Goal: Task Accomplishment & Management: Manage account settings

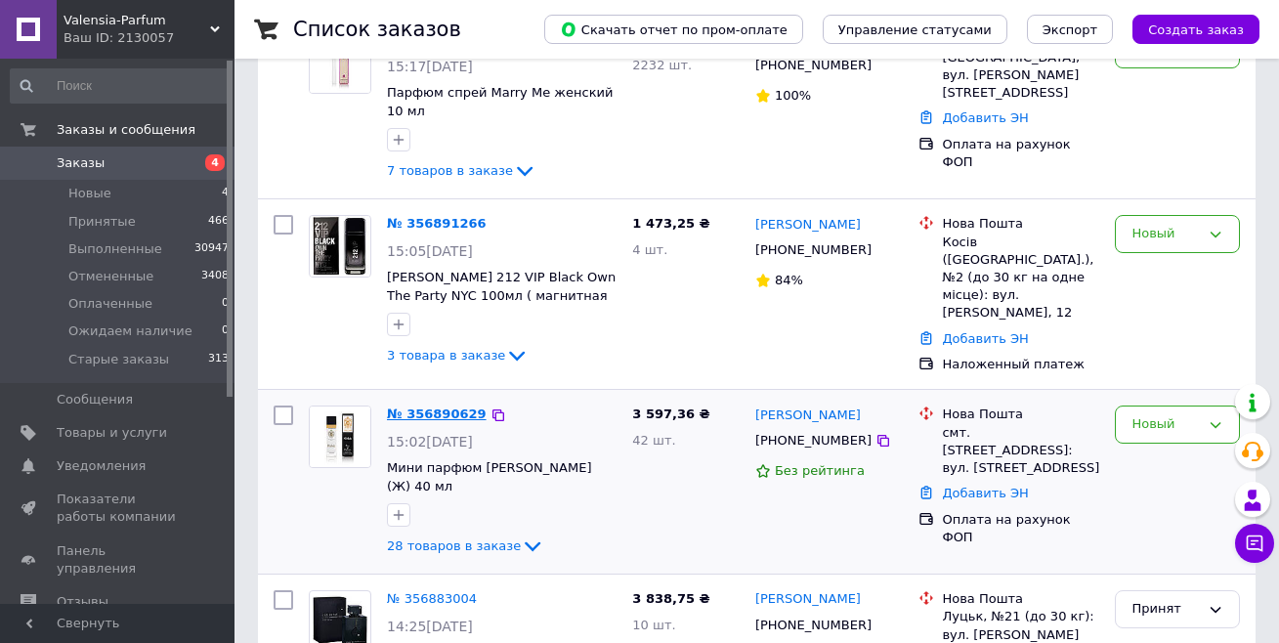
click at [441, 406] on link "№ 356890629" at bounding box center [437, 413] width 100 height 15
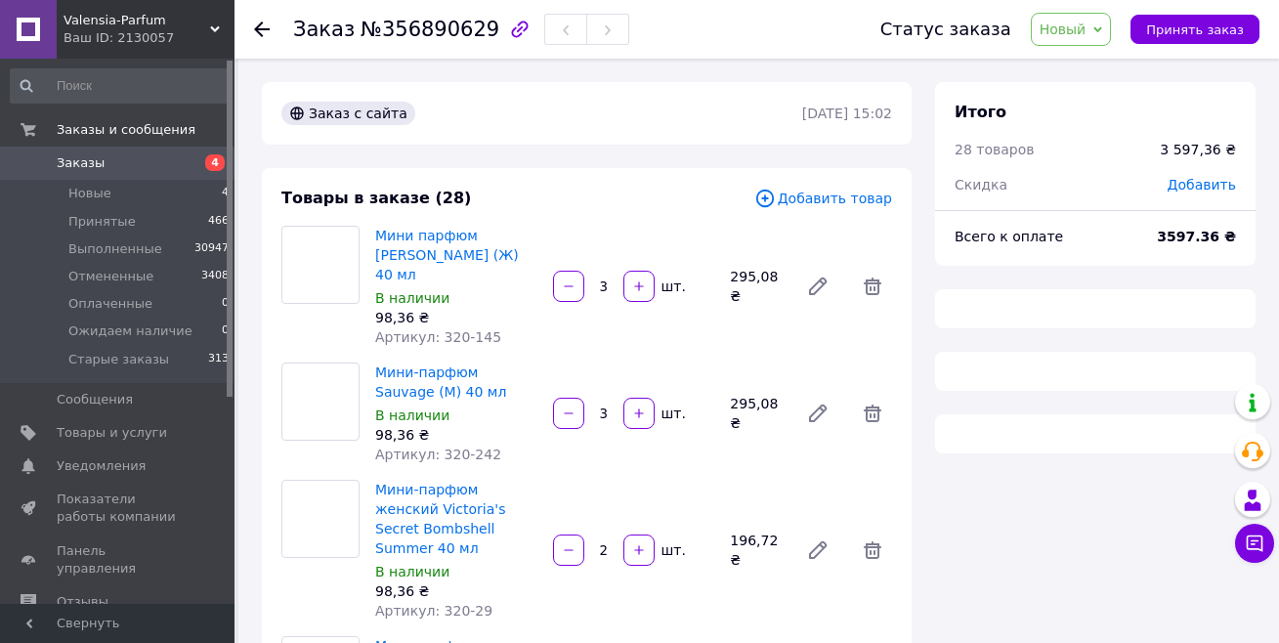
scroll to position [1, 0]
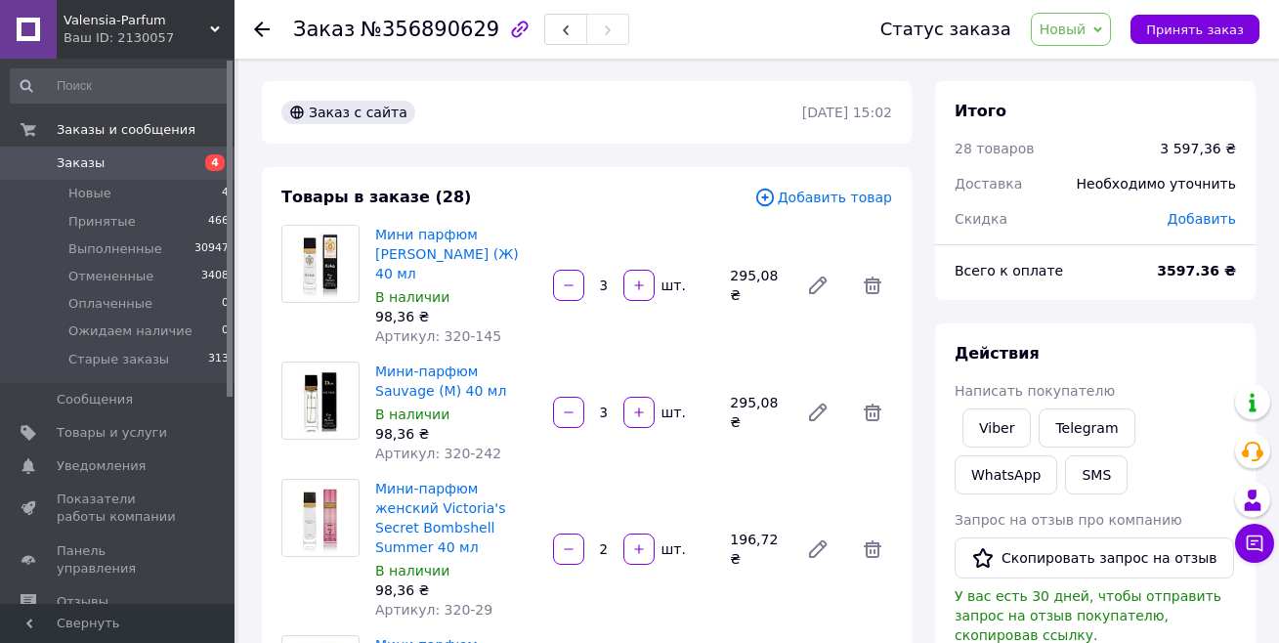
scroll to position [195, 0]
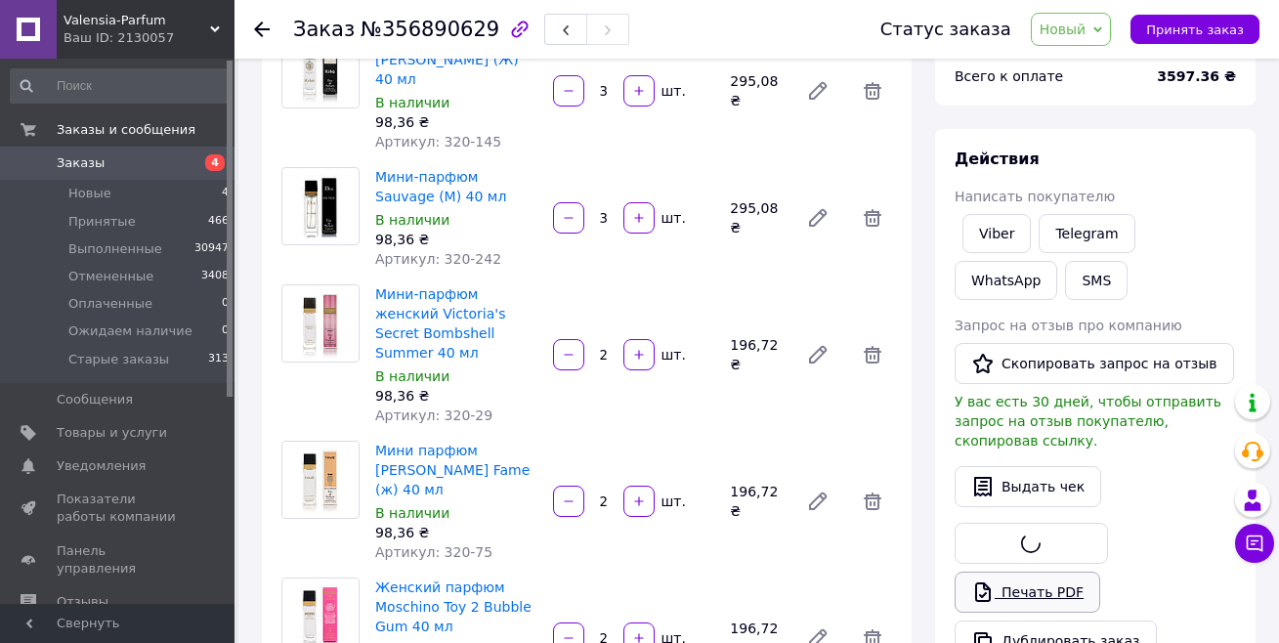
click at [1034, 572] on link "Печать PDF" at bounding box center [1028, 592] width 146 height 41
click at [1185, 27] on span "Принять заказ" at bounding box center [1195, 29] width 98 height 15
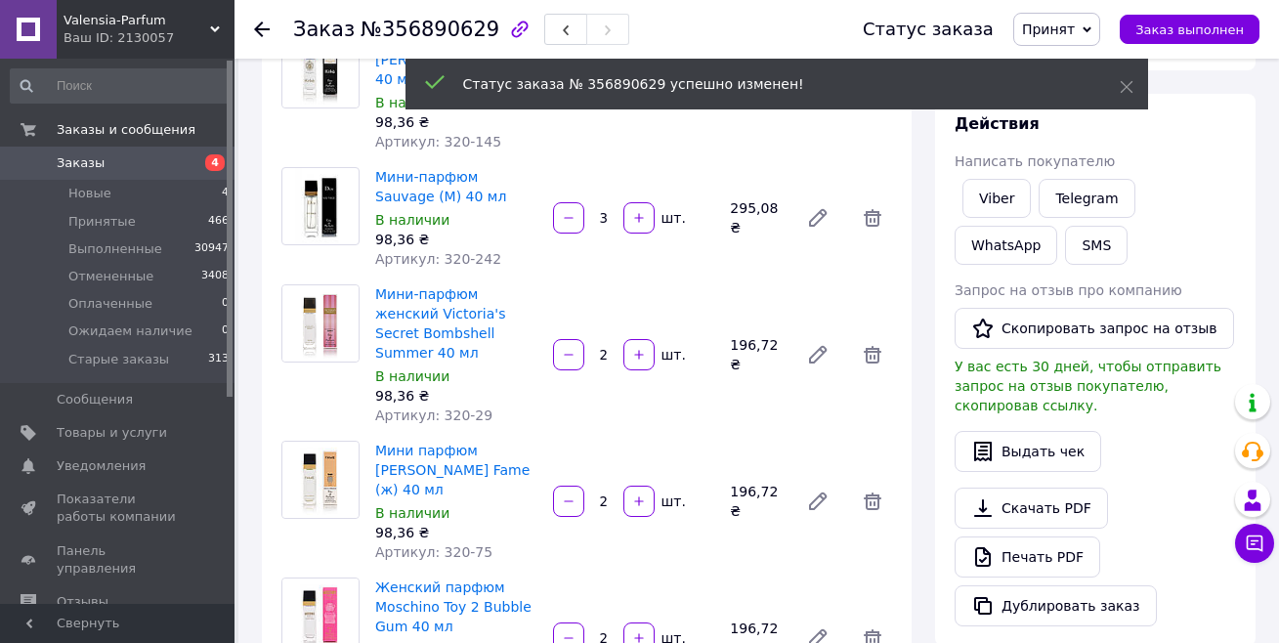
click at [123, 170] on span "Заказы" at bounding box center [119, 163] width 124 height 18
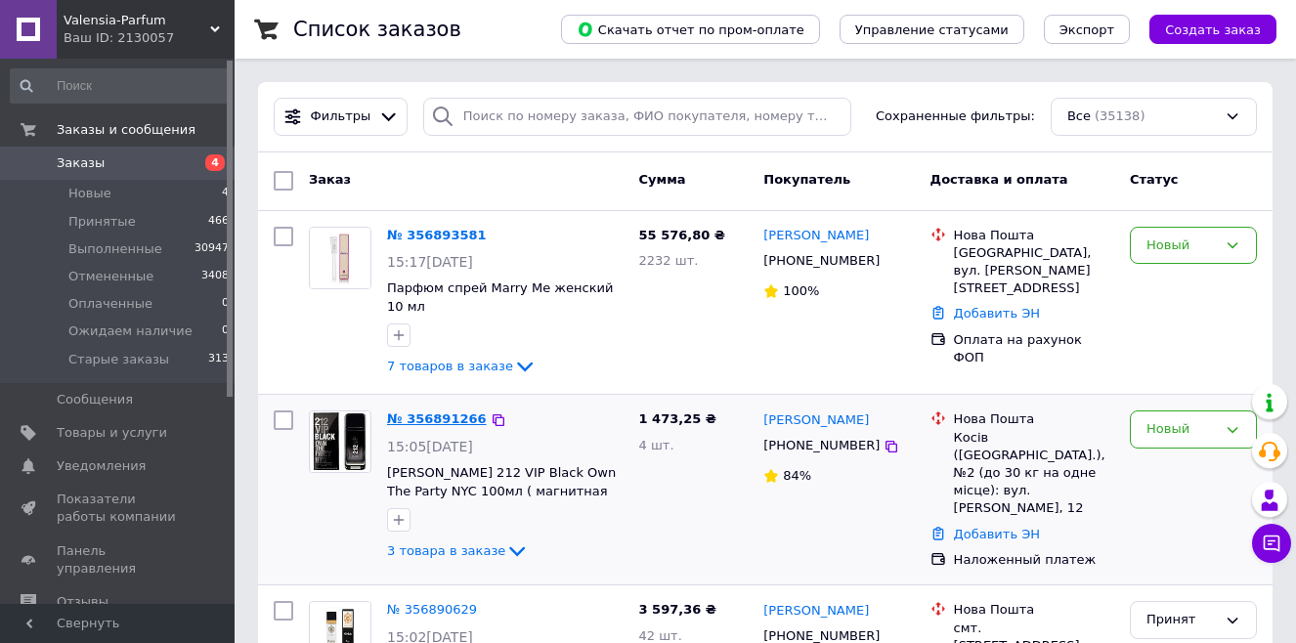
click at [446, 412] on link "№ 356891266" at bounding box center [437, 418] width 100 height 15
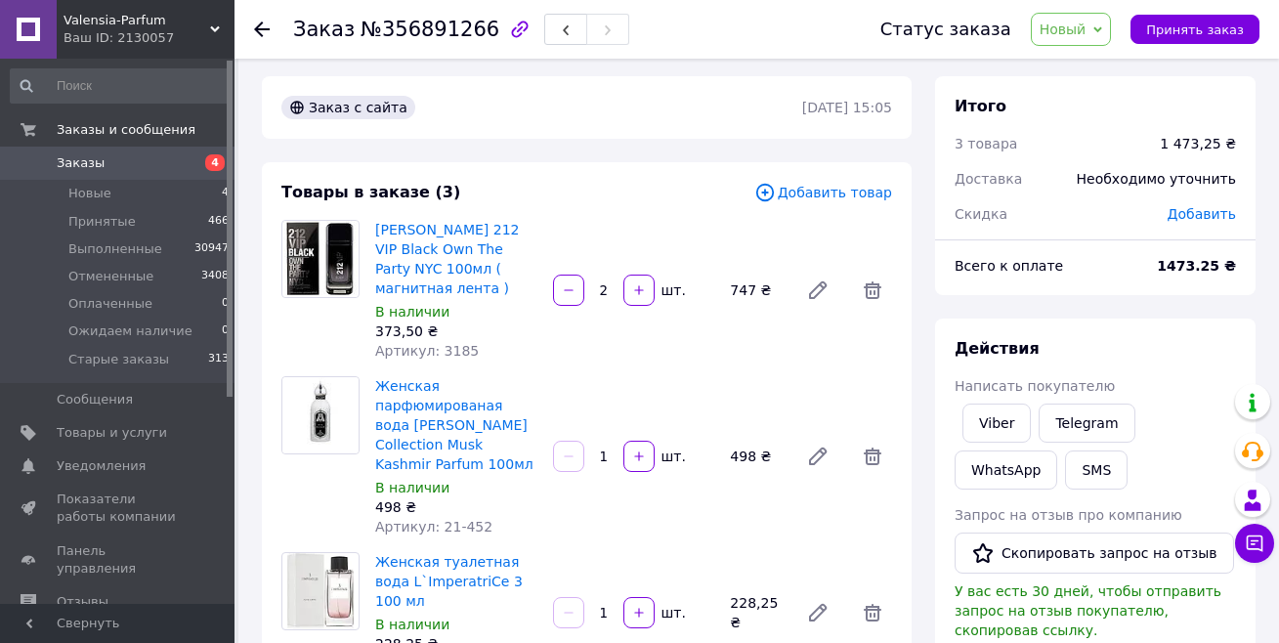
scroll to position [195, 0]
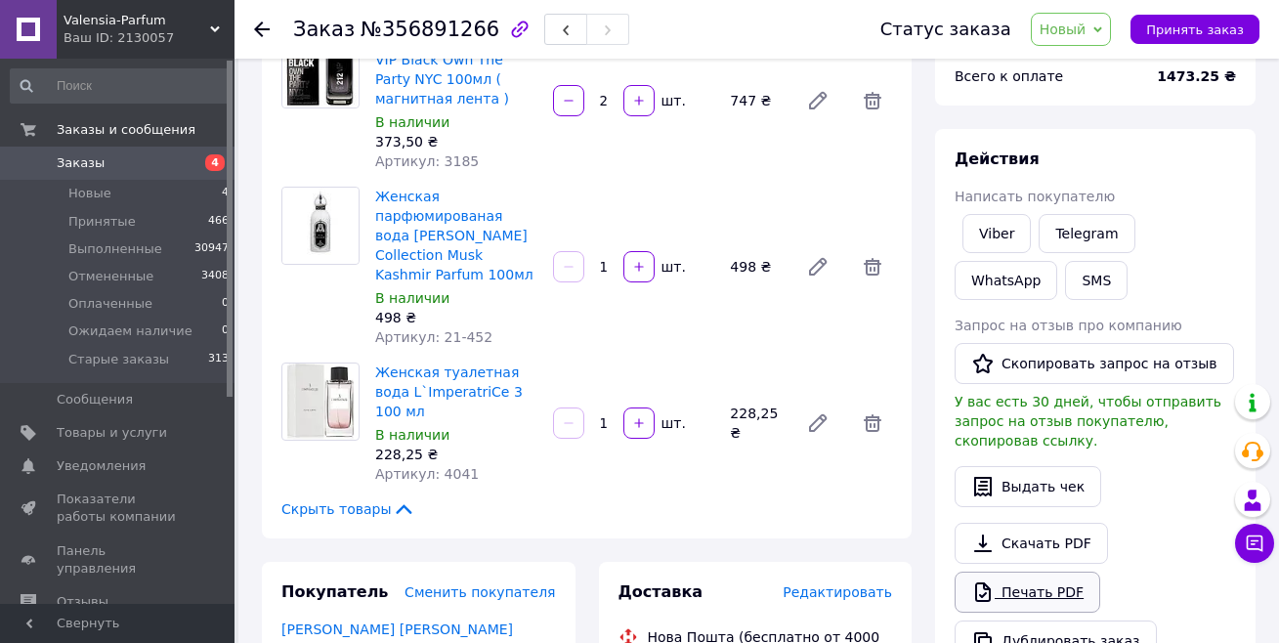
click at [998, 572] on link "Печать PDF" at bounding box center [1028, 592] width 146 height 41
click at [1209, 27] on span "Принять заказ" at bounding box center [1195, 29] width 98 height 15
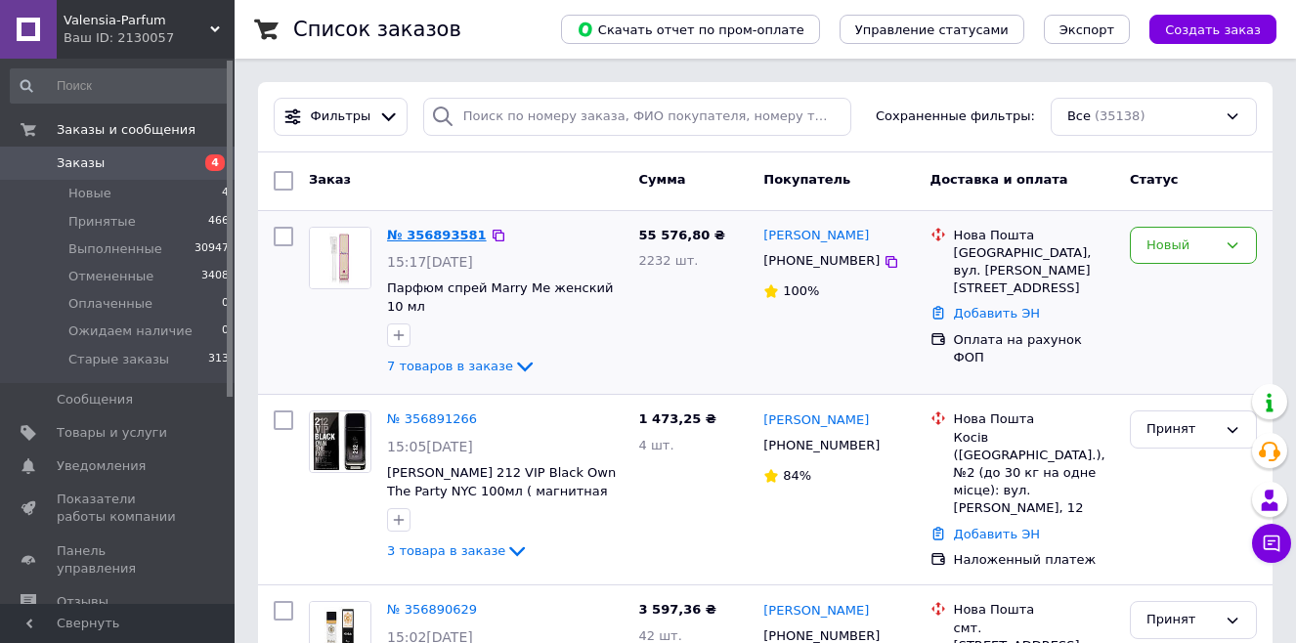
click at [433, 233] on link "№ 356893581" at bounding box center [437, 235] width 100 height 15
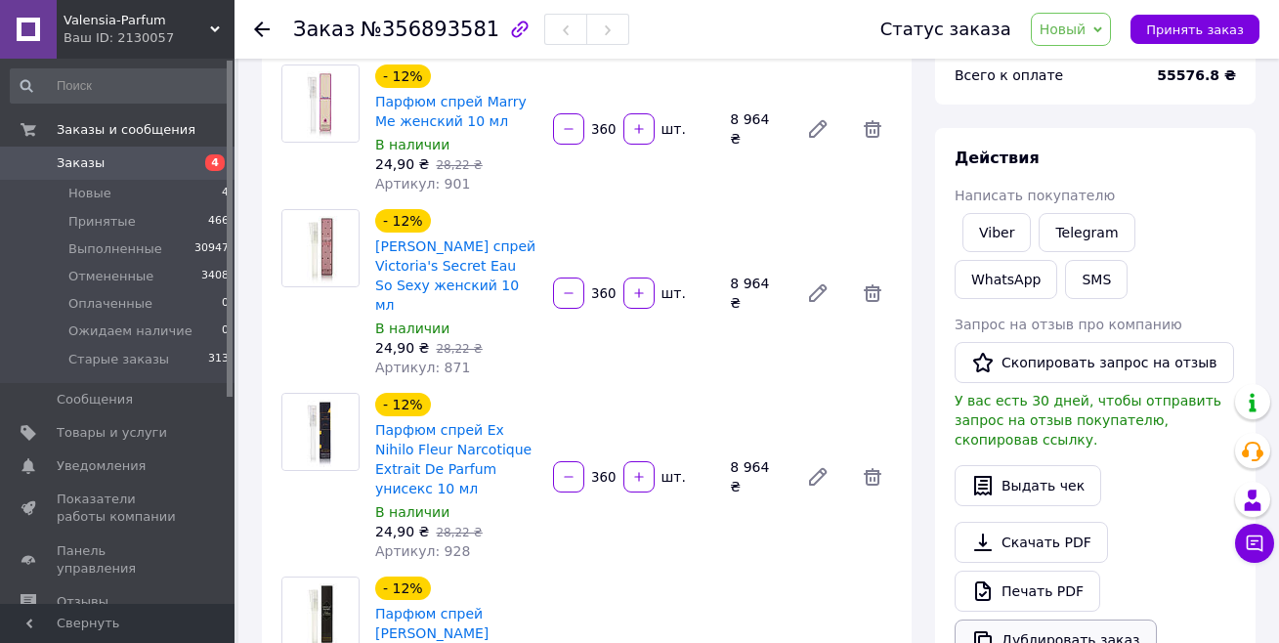
scroll to position [195, 0]
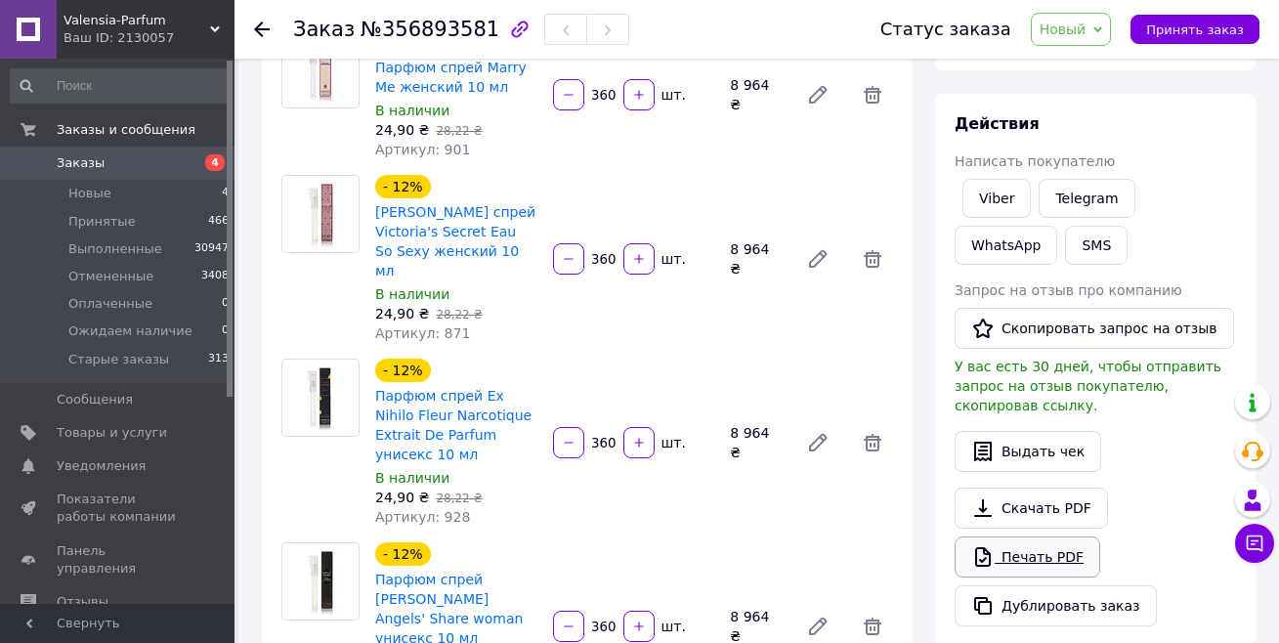
click at [1030, 540] on link "Печать PDF" at bounding box center [1028, 556] width 146 height 41
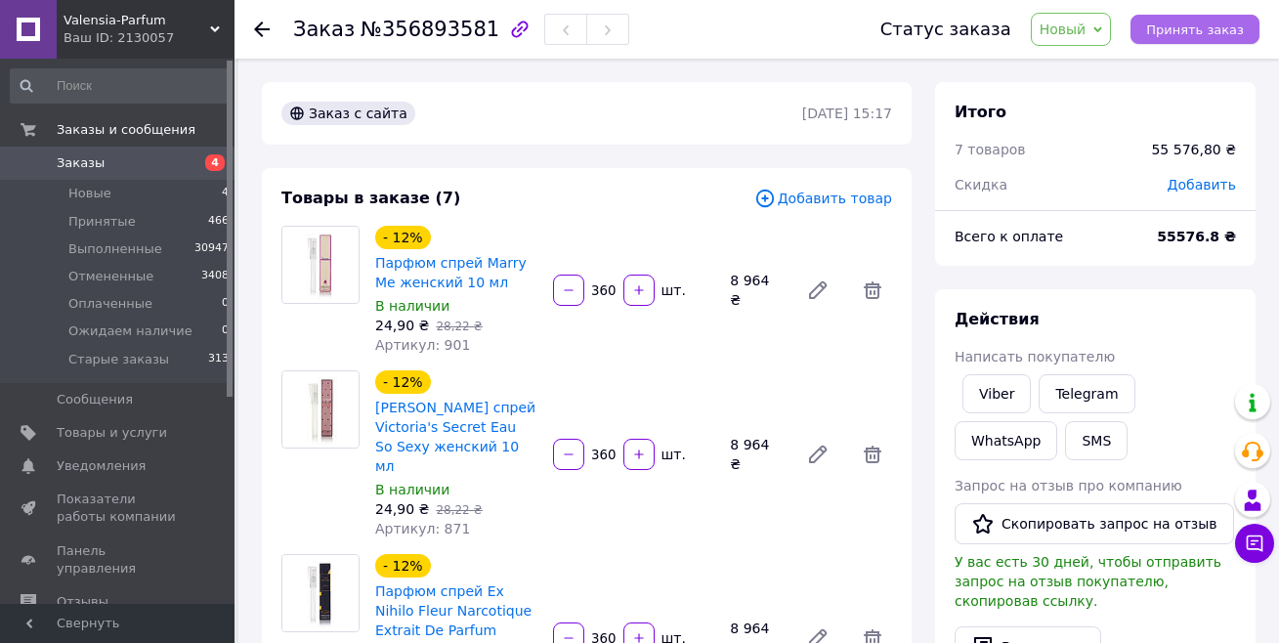
click at [1227, 29] on span "Принять заказ" at bounding box center [1195, 29] width 98 height 15
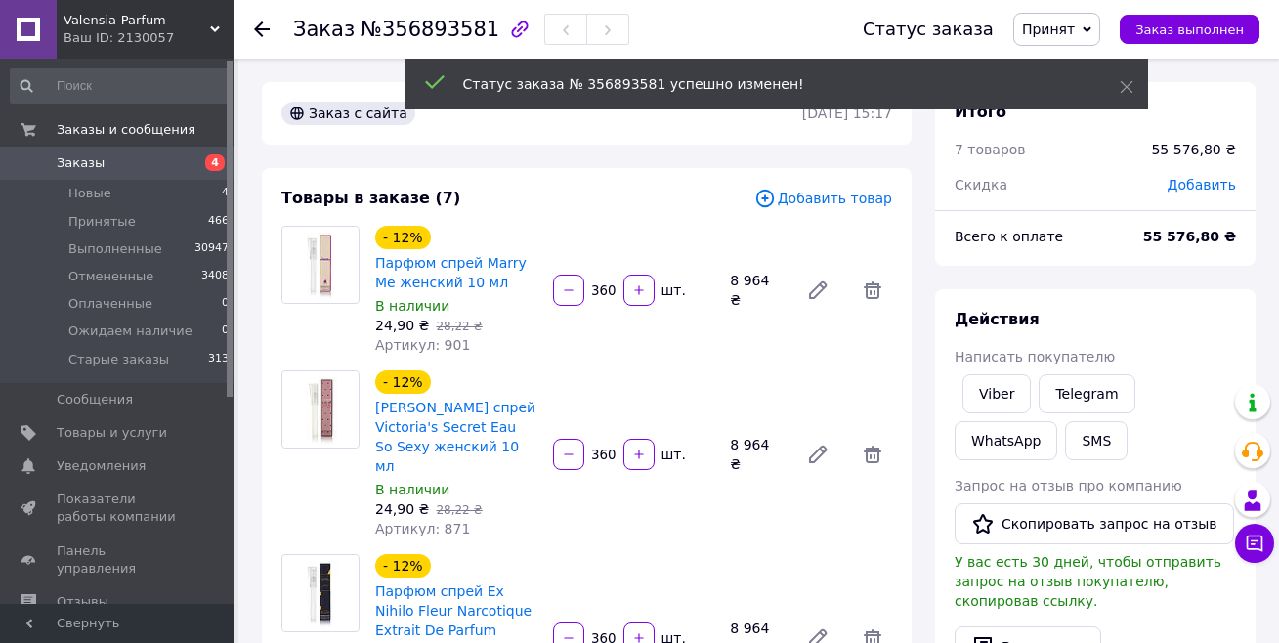
click at [126, 160] on span "Заказы" at bounding box center [119, 163] width 124 height 18
